Goal: Participate in discussion

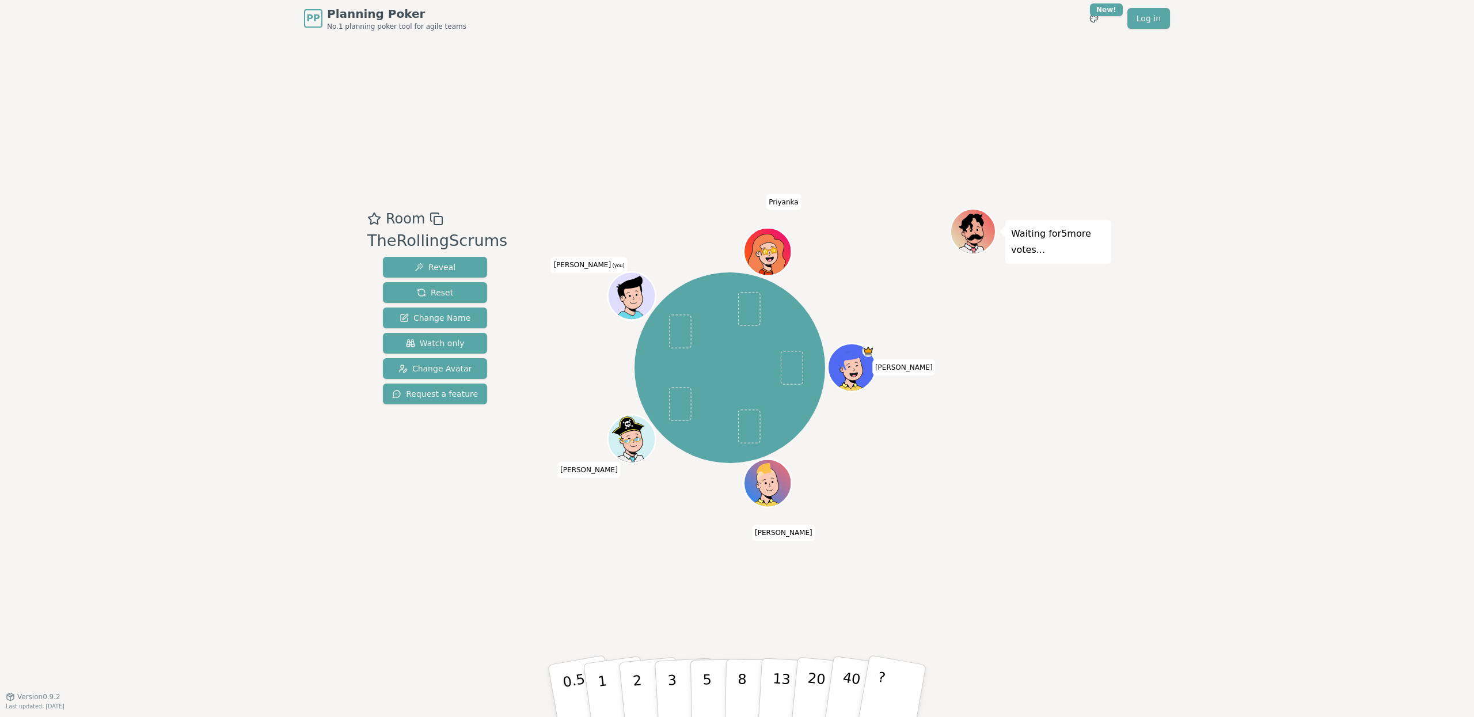
click at [600, 96] on div "Room TheRollingScrums Reveal Reset Change Name Watch only Change Avatar Request…" at bounding box center [737, 366] width 748 height 659
click at [537, 567] on div "Room TheRollingScrums Reveal Reset Change Name Watch only Change Avatar Request…" at bounding box center [737, 366] width 748 height 659
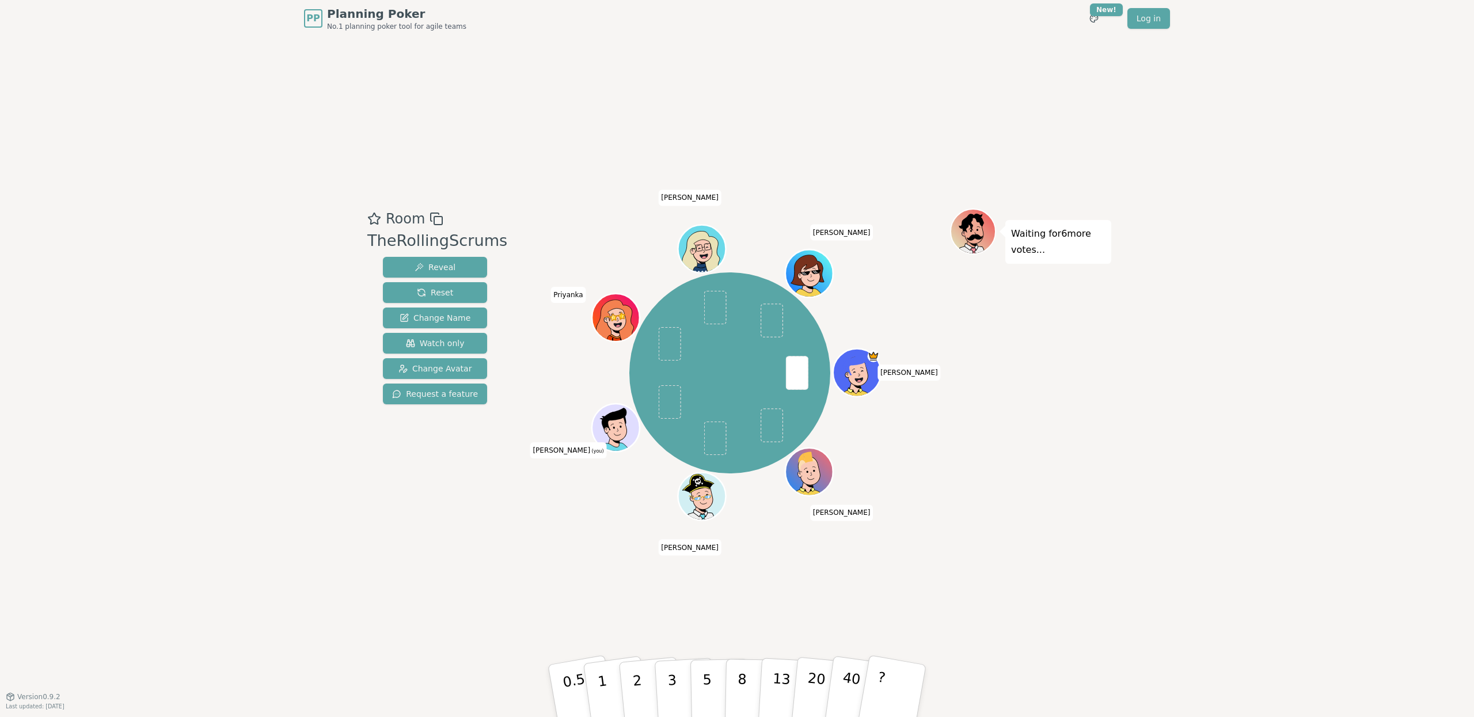
click at [1018, 472] on div "Waiting for 6 more votes..." at bounding box center [1030, 366] width 161 height 317
click at [625, 678] on button "2" at bounding box center [651, 691] width 66 height 92
click at [905, 569] on div "Room TheRollingScrums Reveal Reset Change Name Watch only Change Avatar Request…" at bounding box center [737, 366] width 748 height 659
click at [678, 668] on button "3" at bounding box center [685, 691] width 63 height 90
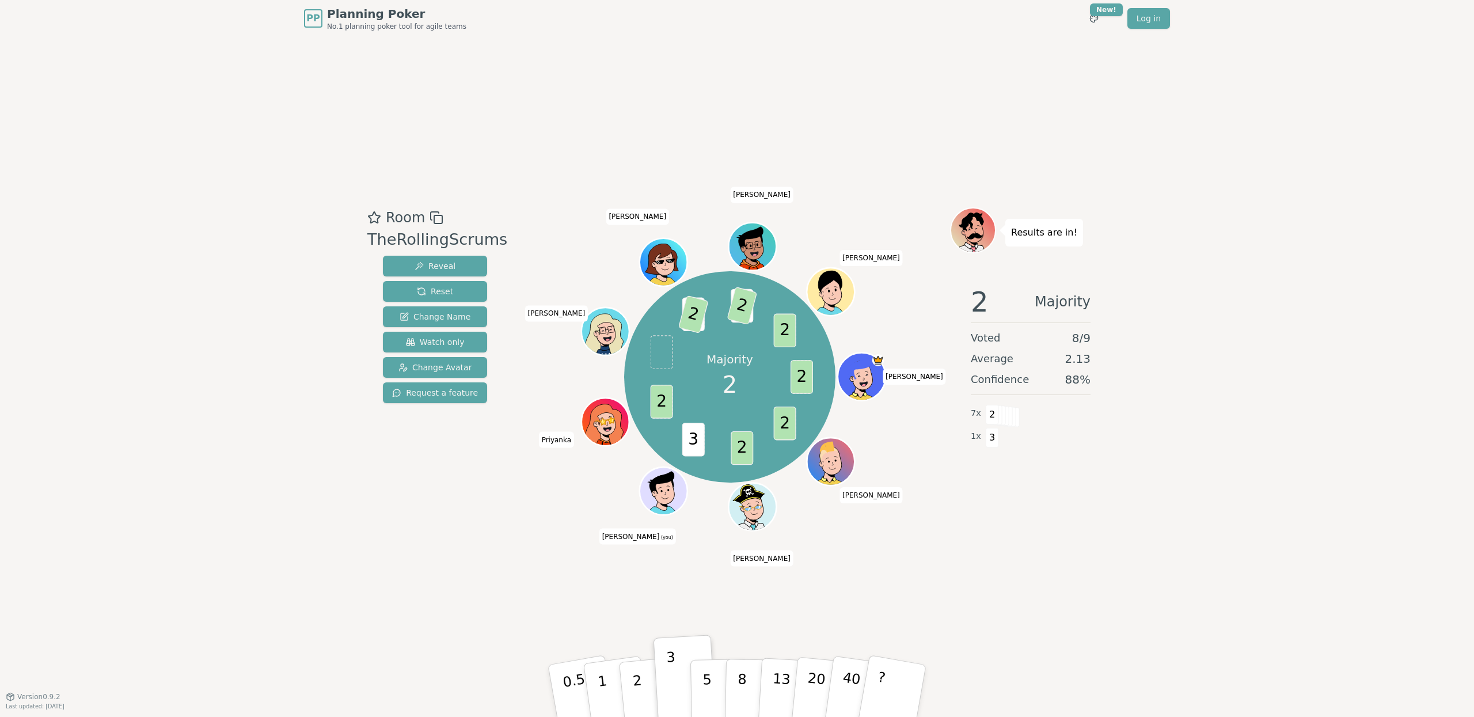
drag, startPoint x: 868, startPoint y: 605, endPoint x: 686, endPoint y: 621, distance: 182.6
click at [868, 605] on div "Room TheRollingScrums Reveal Reset Change Name Watch only Change Avatar Request…" at bounding box center [737, 366] width 748 height 659
click at [633, 686] on p "2" at bounding box center [638, 692] width 15 height 63
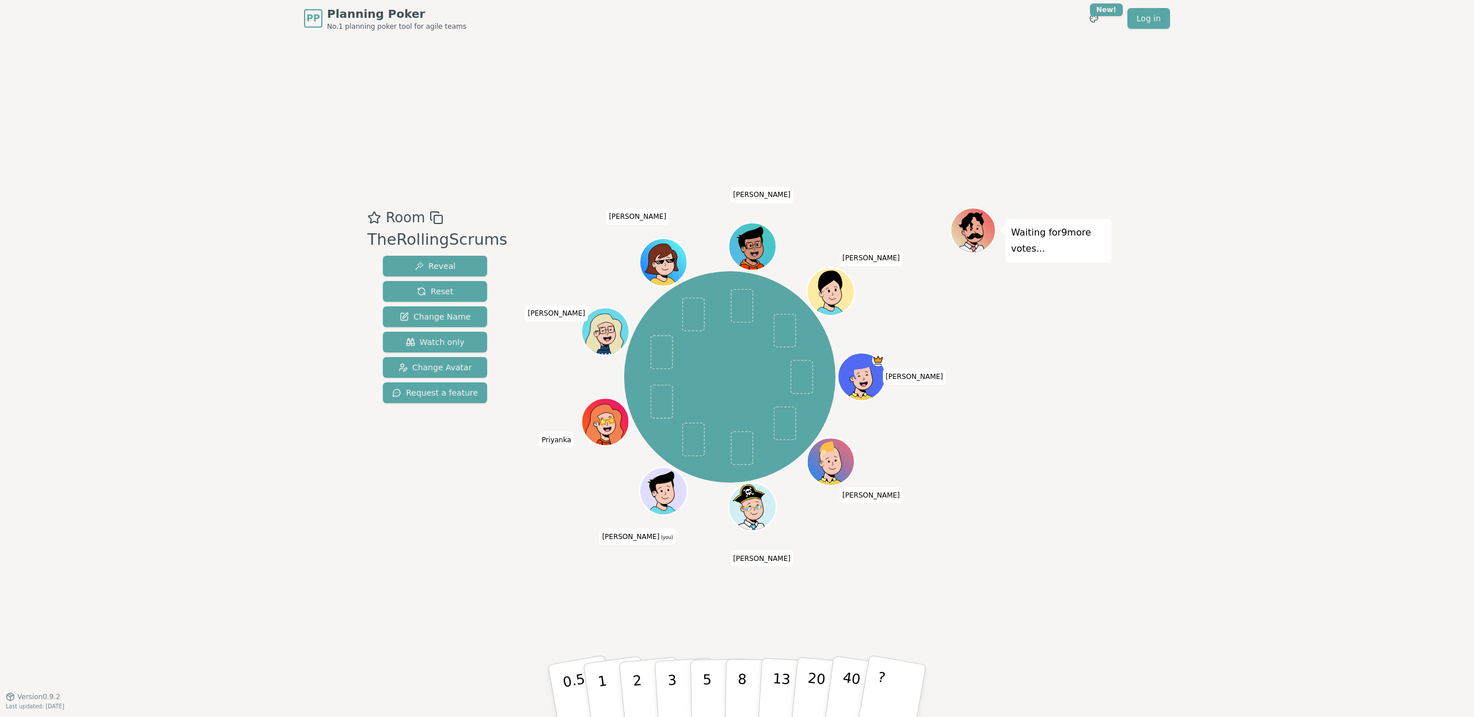
click at [1169, 500] on div "PP Planning Poker No.1 planning poker tool for agile teams Toggle theme New! Lo…" at bounding box center [737, 358] width 1474 height 717
click at [640, 691] on p "2" at bounding box center [638, 692] width 15 height 63
